Goal: Information Seeking & Learning: Learn about a topic

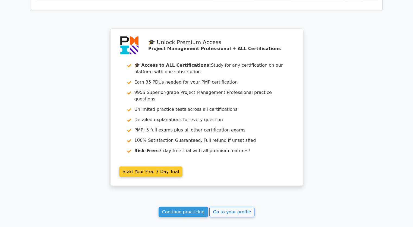
scroll to position [1147, 0]
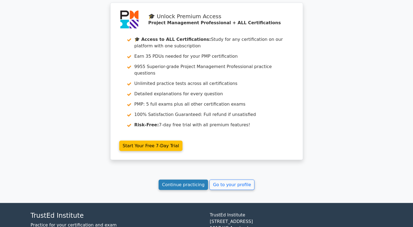
click at [190, 179] on link "Continue practicing" at bounding box center [184, 184] width 50 height 10
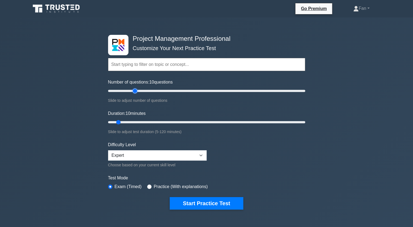
type input "30"
click at [136, 92] on input "Number of questions: 10 questions" at bounding box center [206, 91] width 197 height 7
drag, startPoint x: 120, startPoint y: 121, endPoint x: 189, endPoint y: 123, distance: 68.8
type input "50"
click at [189, 123] on input "Duration: 50 minutes" at bounding box center [206, 122] width 197 height 7
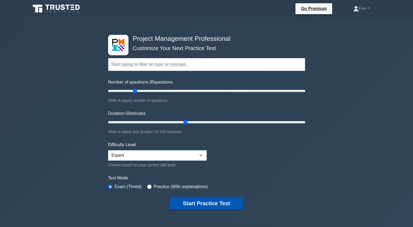
click at [198, 201] on button "Start Practice Test" at bounding box center [206, 203] width 73 height 13
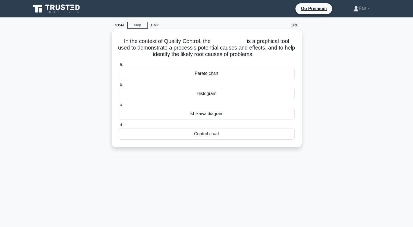
click at [249, 119] on div "Ishikawa diagram" at bounding box center [207, 113] width 176 height 11
click at [119, 107] on input "c. Ishikawa diagram" at bounding box center [119, 105] width 0 height 4
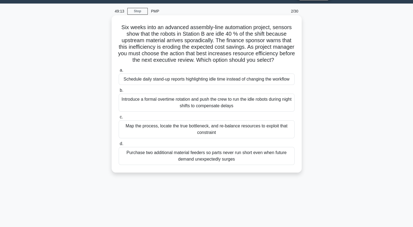
scroll to position [27, 0]
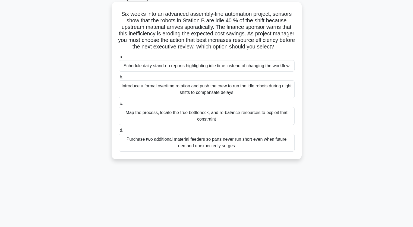
click at [247, 120] on div "Map the process, locate the true bottleneck, and re-balance resources to exploi…" at bounding box center [207, 116] width 176 height 18
click at [119, 105] on input "c. Map the process, locate the true bottleneck, and re-balance resources to exp…" at bounding box center [119, 104] width 0 height 4
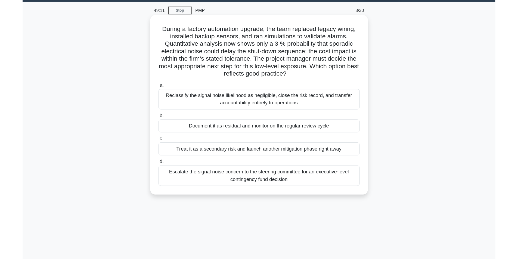
scroll to position [0, 0]
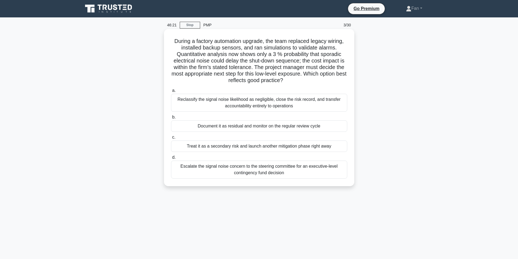
click at [284, 129] on div "Document it as residual and monitor on the regular review cycle" at bounding box center [259, 125] width 176 height 11
click at [171, 119] on input "b. Document it as residual and monitor on the regular review cycle" at bounding box center [171, 118] width 0 height 4
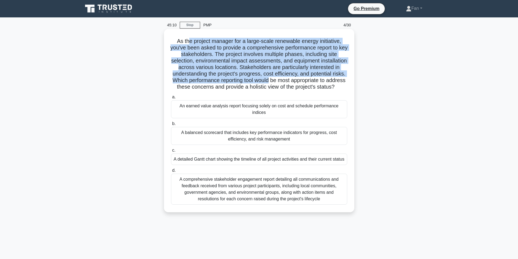
drag, startPoint x: 187, startPoint y: 38, endPoint x: 316, endPoint y: 79, distance: 135.8
click at [316, 79] on h5 "As the project manager for a large-scale renewable energy initiative, you've be…" at bounding box center [258, 64] width 177 height 53
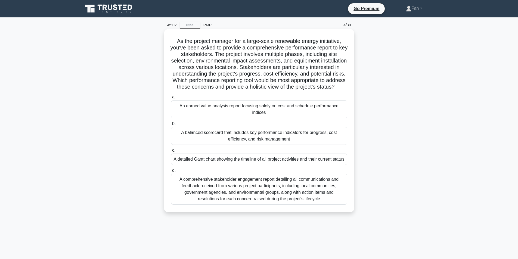
click at [277, 145] on div "A balanced scorecard that includes key performance indicators for progress, cos…" at bounding box center [259, 136] width 176 height 18
click at [171, 126] on input "b. A balanced scorecard that includes key performance indicators for progress, …" at bounding box center [171, 124] width 0 height 4
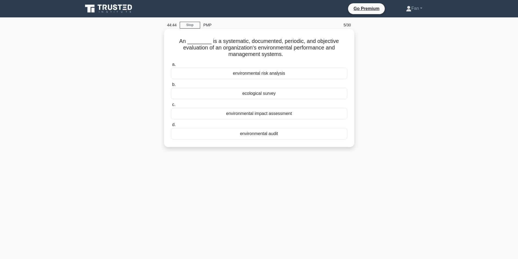
click at [278, 96] on div "ecological survey" at bounding box center [259, 93] width 176 height 11
click at [171, 86] on input "b. ecological survey" at bounding box center [171, 85] width 0 height 4
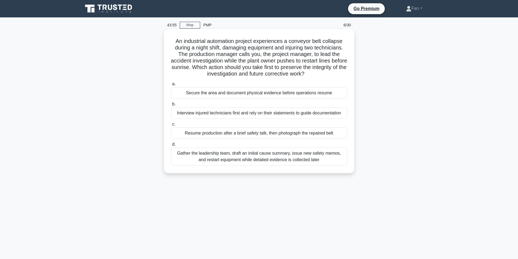
click at [275, 95] on div "Secure the area and document physical evidence before operations resume" at bounding box center [259, 92] width 176 height 11
click at [171, 86] on input "a. Secure the area and document physical evidence before operations resume" at bounding box center [171, 84] width 0 height 4
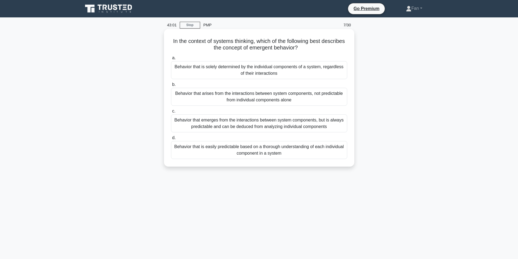
click at [326, 127] on div "Behavior that emerges from the interactions between system components, but is a…" at bounding box center [259, 123] width 176 height 18
click at [171, 113] on input "c. Behavior that emerges from the interactions between system components, but i…" at bounding box center [171, 112] width 0 height 4
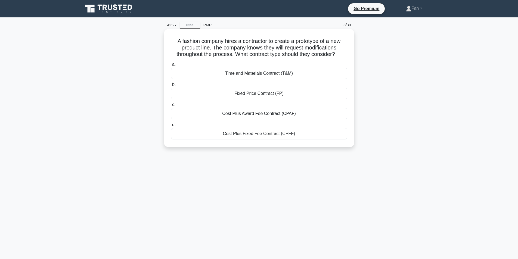
click at [286, 110] on div "Cost Plus Award Fee Contract (CPAF)" at bounding box center [259, 113] width 176 height 11
click at [171, 107] on input "c. Cost Plus Award Fee Contract (CPAF)" at bounding box center [171, 105] width 0 height 4
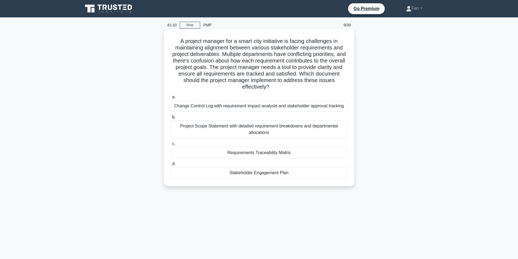
click at [296, 154] on div "Requirements Traceability Matrix" at bounding box center [259, 152] width 176 height 11
click at [171, 146] on input "c. Requirements Traceability Matrix" at bounding box center [171, 144] width 0 height 4
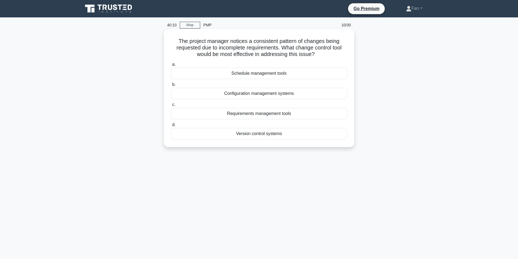
click at [284, 136] on div "Version control systems" at bounding box center [259, 133] width 176 height 11
click at [171, 127] on input "d. Version control systems" at bounding box center [171, 125] width 0 height 4
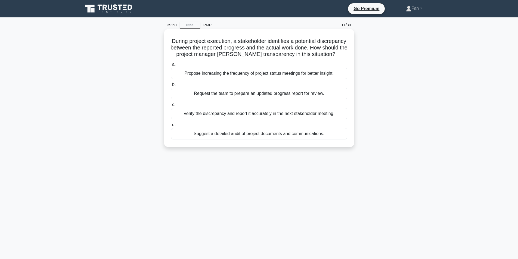
click at [251, 119] on div "Verify the discrepancy and report it accurately in the next stakeholder meeting." at bounding box center [259, 113] width 176 height 11
click at [171, 107] on input "c. Verify the discrepancy and report it accurately in the next stakeholder meet…" at bounding box center [171, 105] width 0 height 4
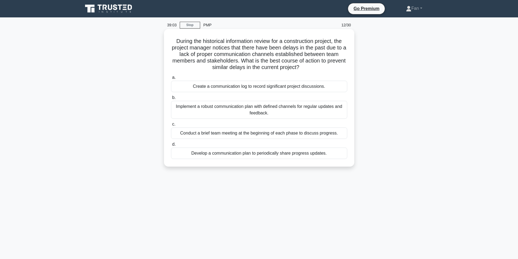
click at [340, 111] on div "Implement a robust communication plan with defined channels for regular updates…" at bounding box center [259, 110] width 176 height 18
click at [171, 99] on input "b. Implement a robust communication plan with defined channels for regular upda…" at bounding box center [171, 98] width 0 height 4
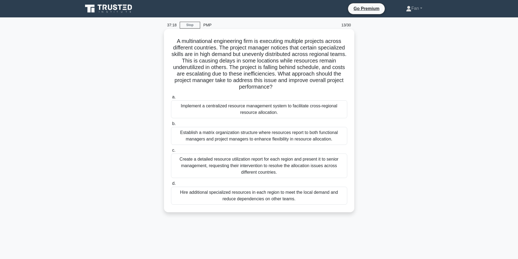
click at [228, 108] on div "Implement a centralized resource management system to facilitate cross-regional…" at bounding box center [259, 109] width 176 height 18
click at [171, 99] on input "a. Implement a centralized resource management system to facilitate cross-regio…" at bounding box center [171, 97] width 0 height 4
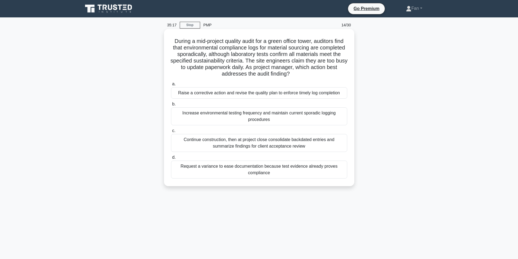
click at [294, 91] on div "Raise a corrective action and revise the quality plan to enforce timely log com…" at bounding box center [259, 92] width 176 height 11
click at [171, 86] on input "a. Raise a corrective action and revise the quality plan to enforce timely log …" at bounding box center [171, 84] width 0 height 4
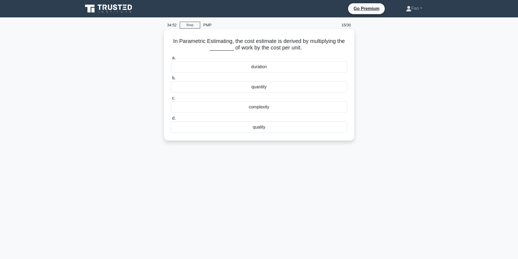
click at [275, 88] on div "quantity" at bounding box center [259, 86] width 176 height 11
click at [171, 80] on input "b. quantity" at bounding box center [171, 78] width 0 height 4
click at [273, 67] on div "Optimization" at bounding box center [259, 66] width 176 height 11
click at [171, 60] on input "a. Optimization" at bounding box center [171, 58] width 0 height 4
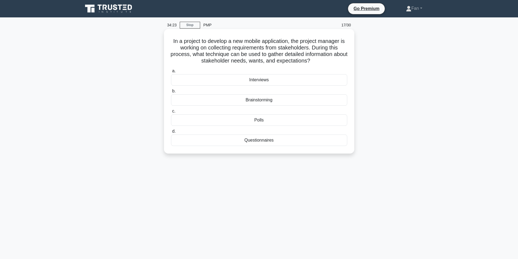
click at [287, 80] on div "Interviews" at bounding box center [259, 79] width 176 height 11
click at [171, 73] on input "a. Interviews" at bounding box center [171, 71] width 0 height 4
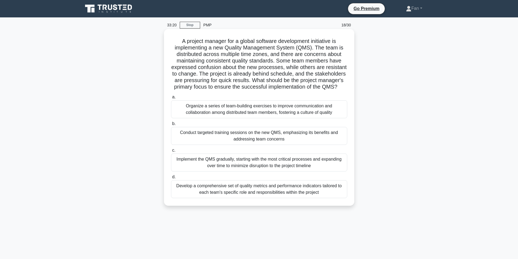
click at [317, 171] on div "Implement the QMS gradually, starting with the most critical processes and expa…" at bounding box center [259, 163] width 176 height 18
click at [171, 152] on input "c. Implement the QMS gradually, starting with the most critical processes and e…" at bounding box center [171, 151] width 0 height 4
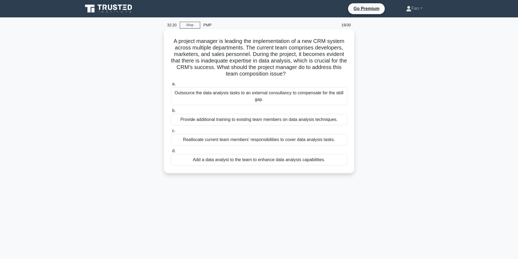
click at [312, 161] on div "Add a data analyst to the team to enhance data analysis capabilities." at bounding box center [259, 159] width 176 height 11
click at [304, 162] on div "Add a data analyst to the team to enhance data analysis capabilities." at bounding box center [259, 159] width 176 height 11
click at [171, 153] on input "d. Add a data analyst to the team to enhance data analysis capabilities." at bounding box center [171, 151] width 0 height 4
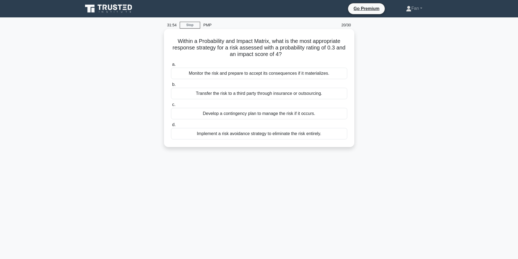
click at [316, 76] on div "Monitor the risk and prepare to accept its consequences if it materializes." at bounding box center [259, 73] width 176 height 11
click at [171, 66] on input "a. Monitor the risk and prepare to accept its consequences if it materializes." at bounding box center [171, 65] width 0 height 4
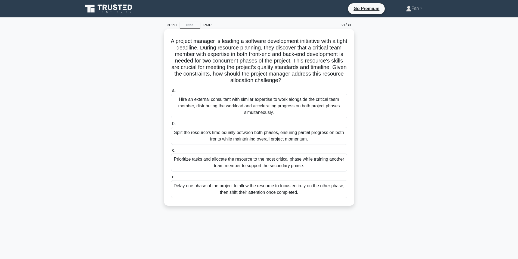
click at [281, 166] on div "Prioritize tasks and allocate the resource to the most critical phase while tra…" at bounding box center [259, 163] width 176 height 18
click at [171, 152] on input "c. Prioritize tasks and allocate the resource to the most critical phase while …" at bounding box center [171, 151] width 0 height 4
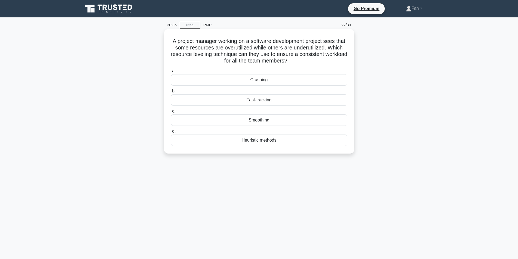
click at [285, 120] on div "Smoothing" at bounding box center [259, 119] width 176 height 11
click at [171, 113] on input "c. Smoothing" at bounding box center [171, 112] width 0 height 4
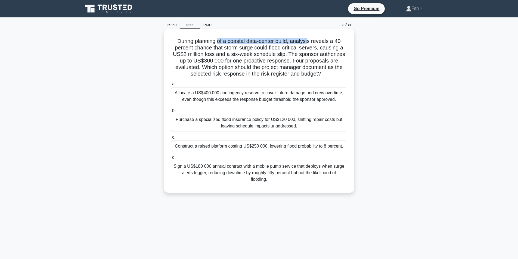
drag, startPoint x: 218, startPoint y: 42, endPoint x: 310, endPoint y: 42, distance: 92.2
click at [310, 42] on h5 "During planning of a coastal data-center build, analysis reveals a 40 percent c…" at bounding box center [258, 58] width 177 height 40
click at [311, 150] on div "Construct a raised platform costing US$250 000, lowering flood probability to 8…" at bounding box center [259, 146] width 176 height 11
click at [171, 139] on input "c. Construct a raised platform costing US$250 000, lowering flood probability t…" at bounding box center [171, 138] width 0 height 4
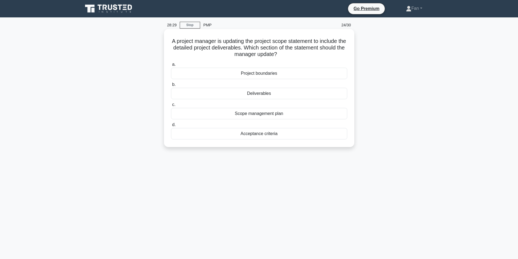
click at [268, 136] on div "Acceptance criteria" at bounding box center [259, 133] width 176 height 11
click at [171, 127] on input "d. Acceptance criteria" at bounding box center [171, 125] width 0 height 4
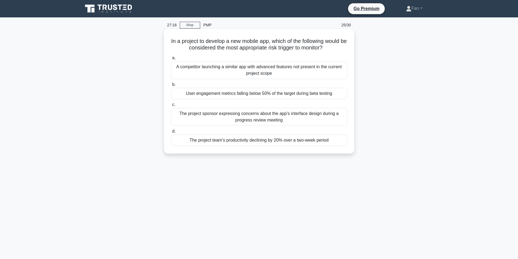
click at [282, 69] on div "A competitor launching a similar app with advanced features not present in the …" at bounding box center [259, 70] width 176 height 18
click at [171, 60] on input "a. A competitor launching a similar app with advanced features not present in t…" at bounding box center [171, 58] width 0 height 4
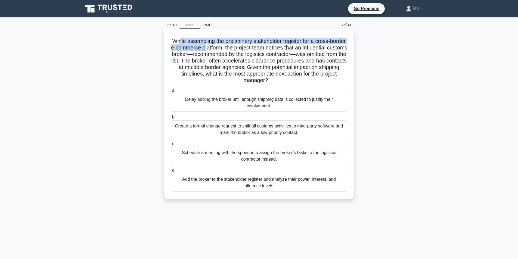
drag, startPoint x: 185, startPoint y: 39, endPoint x: 237, endPoint y: 51, distance: 52.8
click at [237, 51] on h5 "While assembling the preliminary stakeholder register for a cross-border e-comm…" at bounding box center [258, 61] width 177 height 46
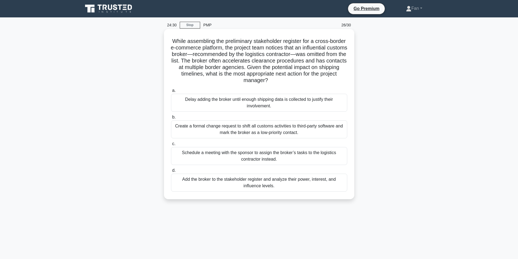
click at [316, 188] on div "Add the broker to the stakeholder register and analyze their power, interest, a…" at bounding box center [259, 183] width 176 height 18
click at [171, 172] on input "d. Add the broker to the stakeholder register and analyze their power, interest…" at bounding box center [171, 171] width 0 height 4
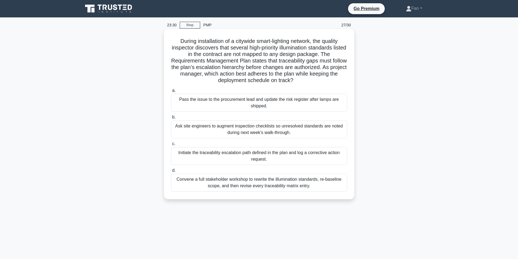
click at [304, 157] on div "Initiate the traceability escalation path defined in the plan and log a correct…" at bounding box center [259, 156] width 176 height 18
click at [171, 146] on input "c. Initiate the traceability escalation path defined in the plan and log a corr…" at bounding box center [171, 144] width 0 height 4
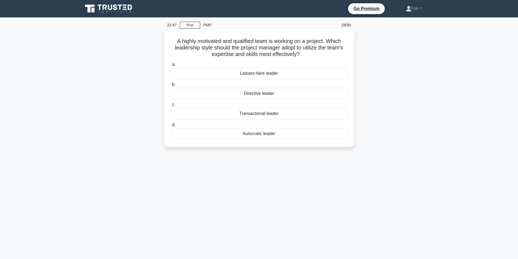
click at [272, 71] on div "Laissez-faire leader" at bounding box center [259, 73] width 176 height 11
click at [171, 66] on input "a. Laissez-faire leader" at bounding box center [171, 65] width 0 height 4
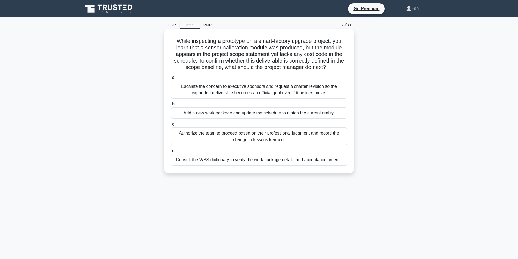
click at [277, 161] on div "Consult the WBS dictionary to verify the work package details and acceptance cr…" at bounding box center [259, 159] width 176 height 11
click at [171, 153] on input "d. Consult the WBS dictionary to verify the work package details and acceptance…" at bounding box center [171, 151] width 0 height 4
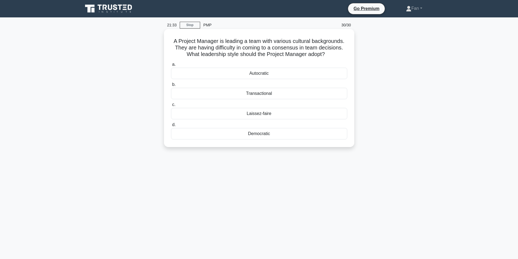
click at [275, 71] on div "Autocratic" at bounding box center [259, 73] width 176 height 11
click at [171, 66] on input "a. Autocratic" at bounding box center [171, 65] width 0 height 4
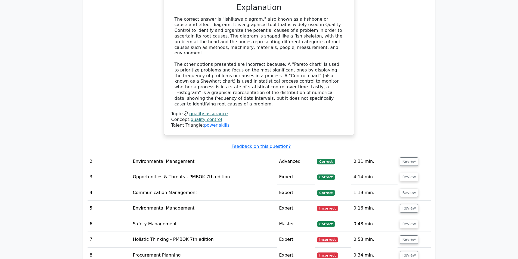
scroll to position [843, 0]
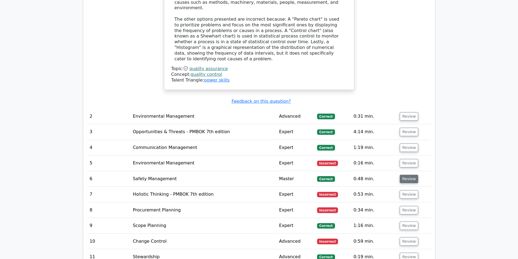
click at [407, 175] on button "Review" at bounding box center [409, 179] width 18 height 8
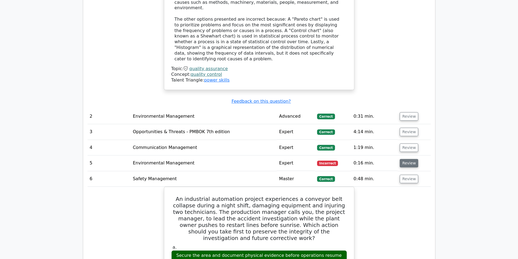
click at [400, 159] on button "Review" at bounding box center [409, 163] width 18 height 8
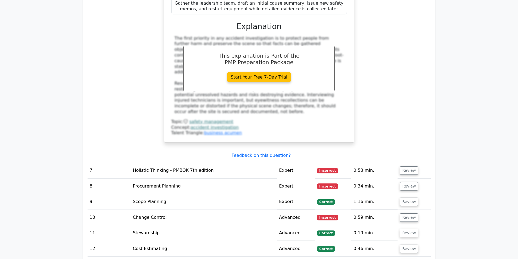
scroll to position [1495, 0]
click at [399, 163] on td "Review" at bounding box center [413, 170] width 33 height 15
click at [400, 166] on button "Review" at bounding box center [409, 170] width 18 height 8
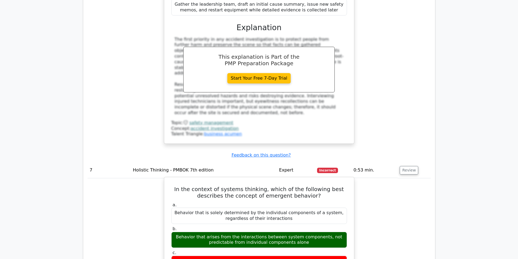
click at [279, 186] on h5 "In the context of systems thinking, which of the following best describes the c…" at bounding box center [259, 192] width 177 height 13
click at [221, 208] on div "Behavior that is solely determined by the individual components of a system, re…" at bounding box center [259, 216] width 176 height 16
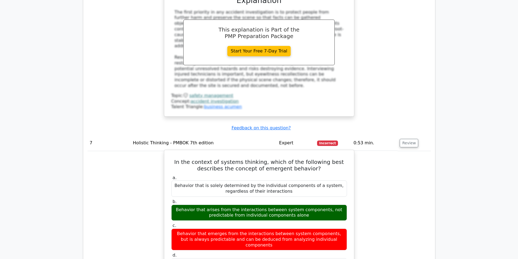
scroll to position [1550, 0]
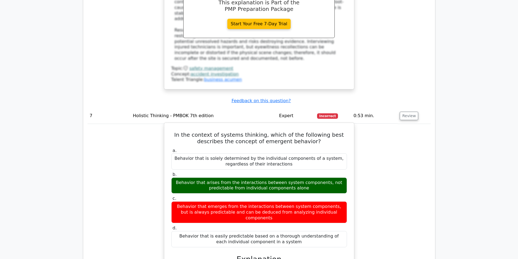
drag, startPoint x: 291, startPoint y: 172, endPoint x: 184, endPoint y: 73, distance: 146.2
click at [175, 125] on div "In the context of systems thinking, which of the following best describes the c…" at bounding box center [258, 255] width 185 height 260
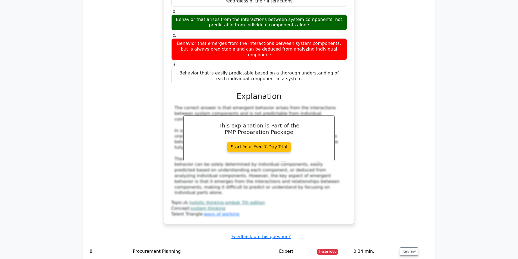
scroll to position [1821, 0]
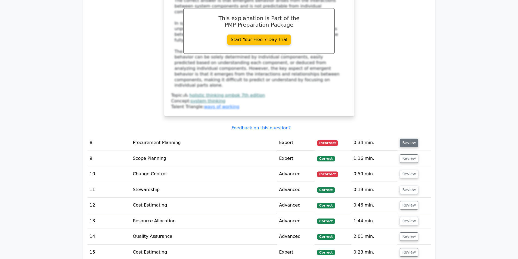
click at [409, 139] on button "Review" at bounding box center [409, 143] width 18 height 8
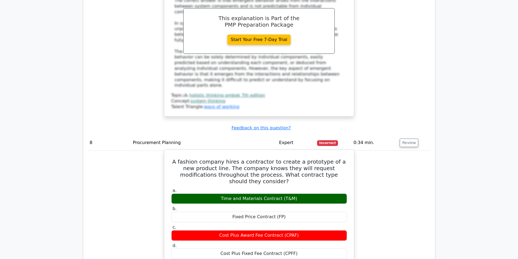
drag, startPoint x: 298, startPoint y: 168, endPoint x: 176, endPoint y: 79, distance: 151.2
click at [176, 152] on div "A fashion company hires a contractor to create a prototype of a new product lin…" at bounding box center [258, 263] width 185 height 222
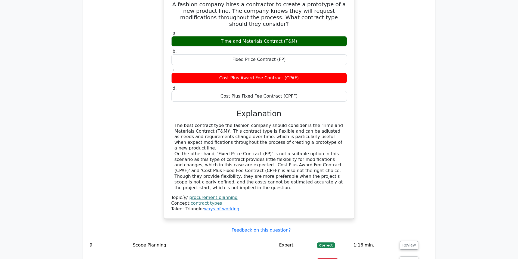
scroll to position [2012, 0]
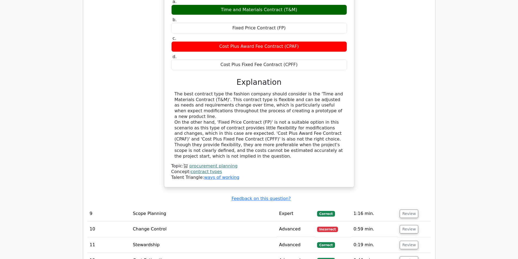
click at [408, 222] on td "Review" at bounding box center [413, 229] width 33 height 15
click at [411, 225] on button "Review" at bounding box center [409, 229] width 18 height 8
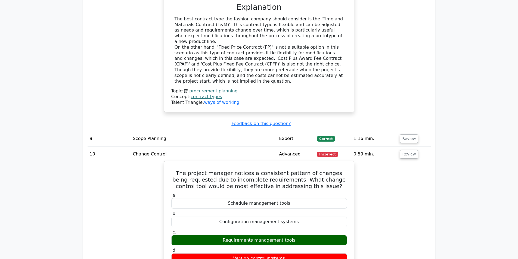
scroll to position [2066, 0]
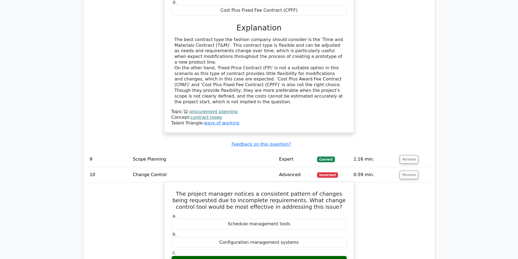
drag, startPoint x: 292, startPoint y: 178, endPoint x: 176, endPoint y: 93, distance: 143.6
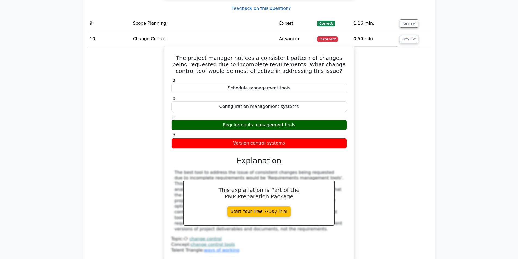
scroll to position [2311, 0]
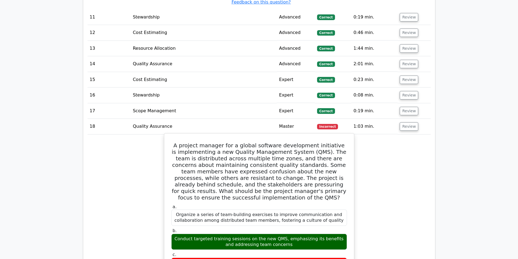
scroll to position [2474, 0]
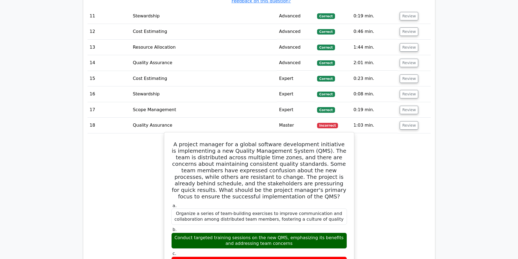
drag, startPoint x: 324, startPoint y: 186, endPoint x: 180, endPoint y: 41, distance: 204.3
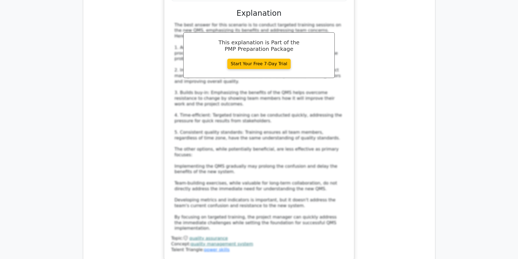
scroll to position [2773, 0]
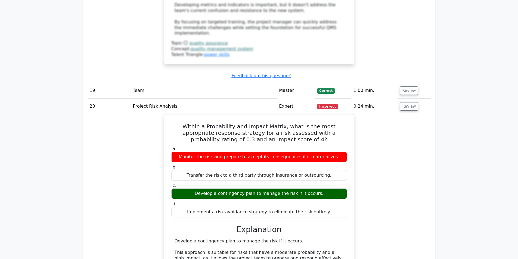
scroll to position [2936, 0]
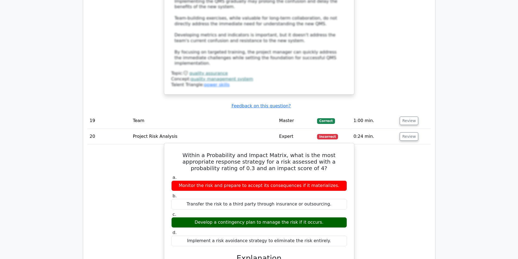
drag, startPoint x: 325, startPoint y: 119, endPoint x: 174, endPoint y: 34, distance: 173.7
click at [174, 145] on div "Within a Probability and Impact Matrix, what is the most appropriate response s…" at bounding box center [258, 244] width 185 height 198
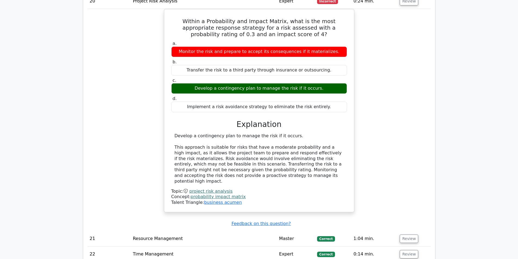
scroll to position [3072, 0]
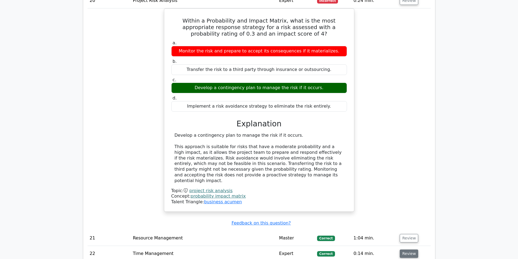
click at [410, 250] on button "Review" at bounding box center [409, 254] width 18 height 8
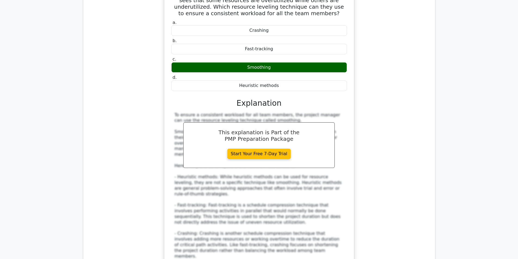
scroll to position [3398, 0]
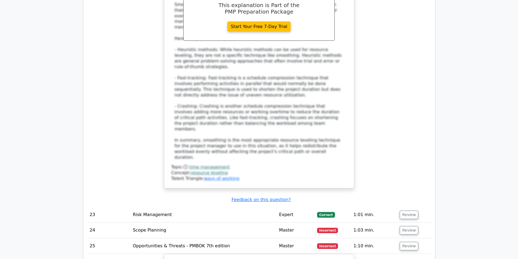
scroll to position [3480, 0]
drag, startPoint x: 337, startPoint y: 214, endPoint x: 170, endPoint y: 121, distance: 190.5
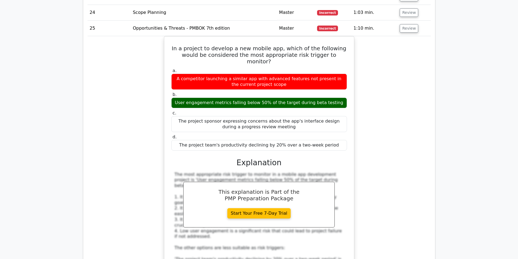
scroll to position [3806, 0]
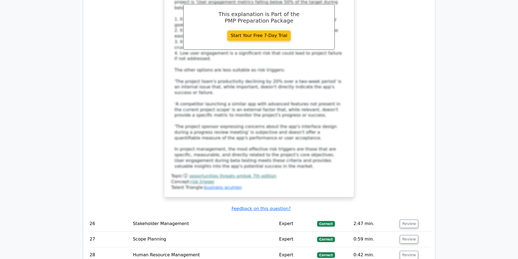
scroll to position [3887, 0]
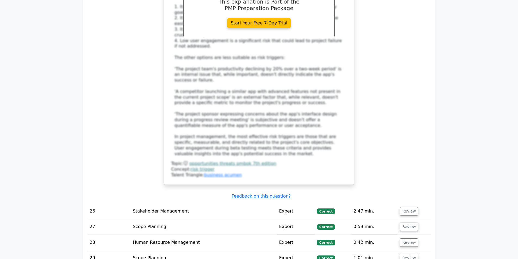
drag, startPoint x: 282, startPoint y: 222, endPoint x: 171, endPoint y: 135, distance: 141.4
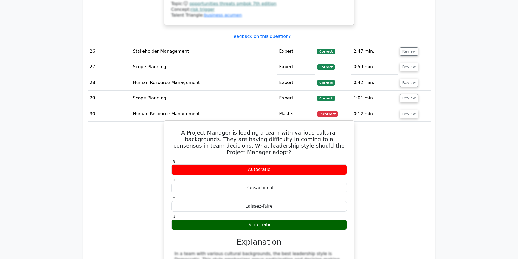
scroll to position [4105, 0]
